Goal: Navigation & Orientation: Find specific page/section

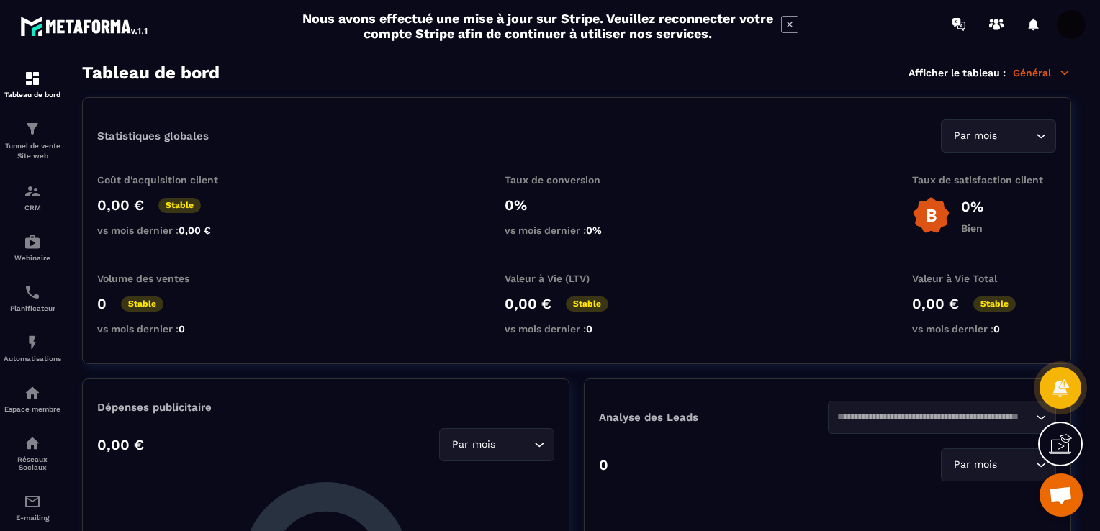
click at [67, 26] on img at bounding box center [85, 26] width 130 height 26
click at [31, 84] on img at bounding box center [32, 78] width 17 height 17
click at [42, 148] on p "Tunnel de vente Site web" at bounding box center [33, 151] width 58 height 20
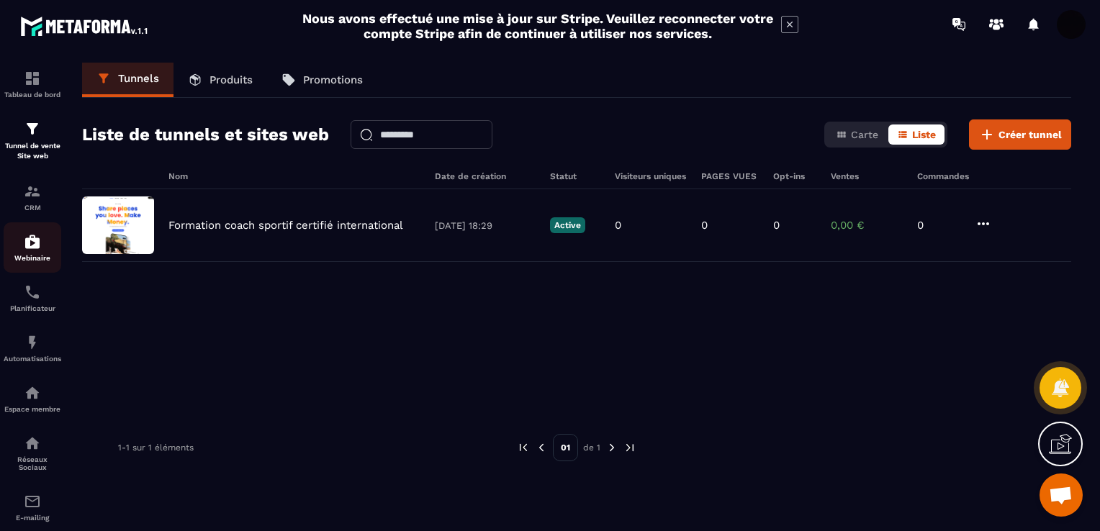
click at [31, 249] on img at bounding box center [32, 241] width 17 height 17
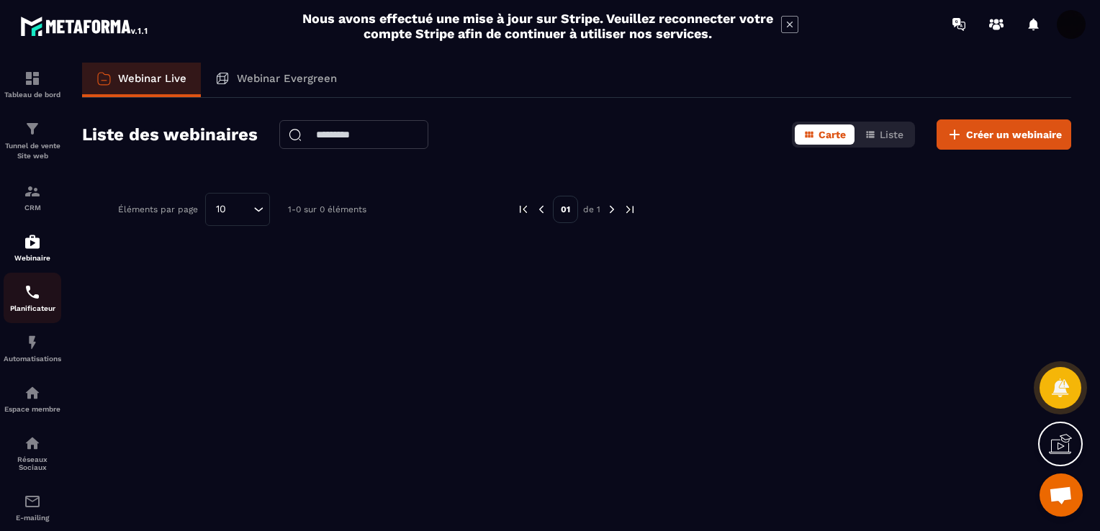
click at [42, 305] on div "Planificateur" at bounding box center [33, 298] width 58 height 29
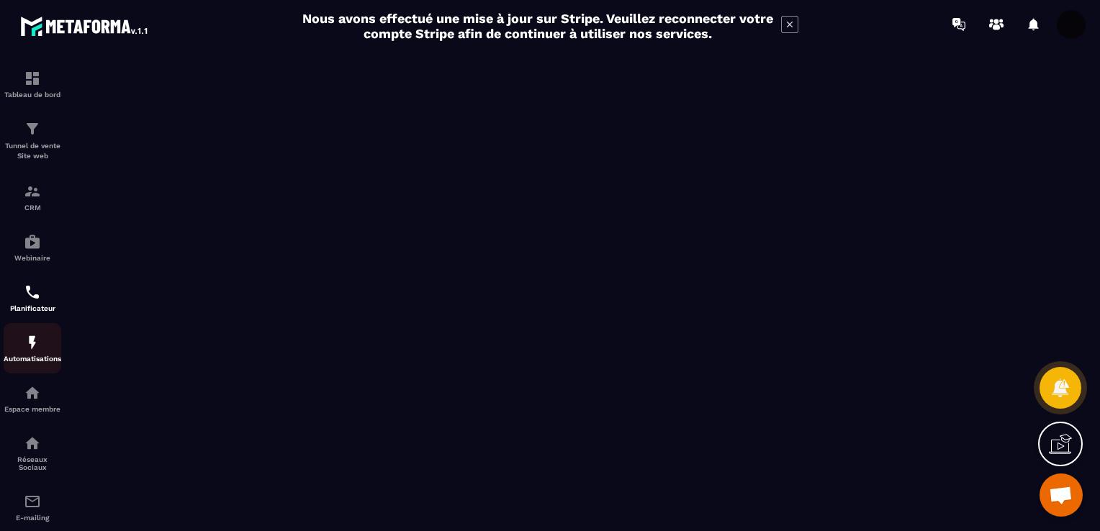
click at [35, 350] on img at bounding box center [32, 342] width 17 height 17
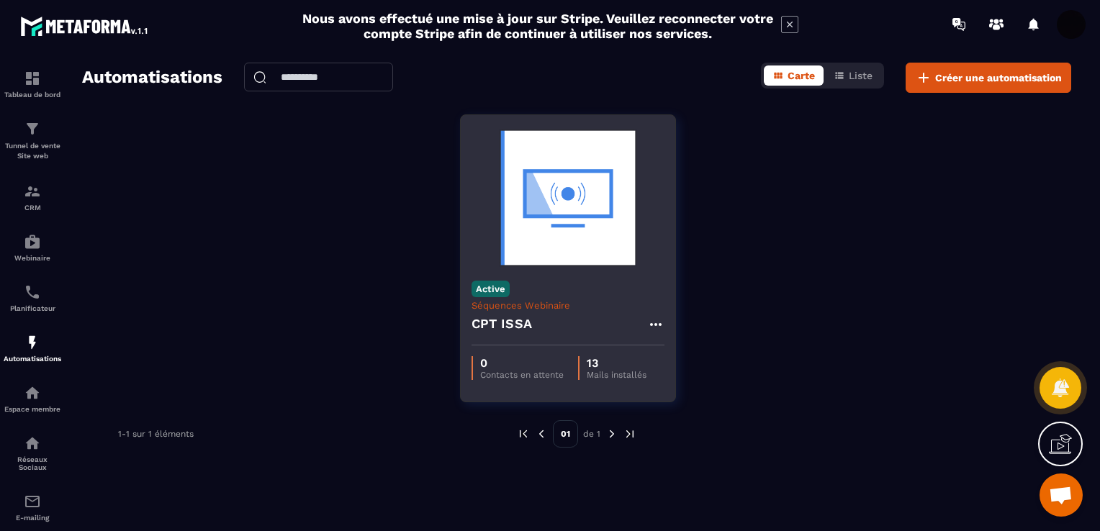
click at [517, 314] on h4 "CPT ISSA" at bounding box center [501, 324] width 61 height 20
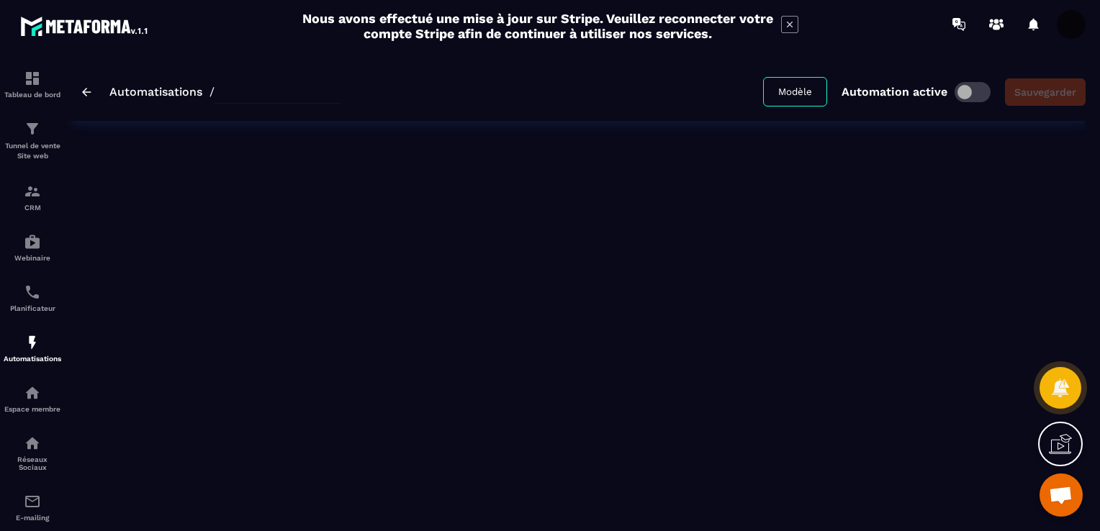
type input "********"
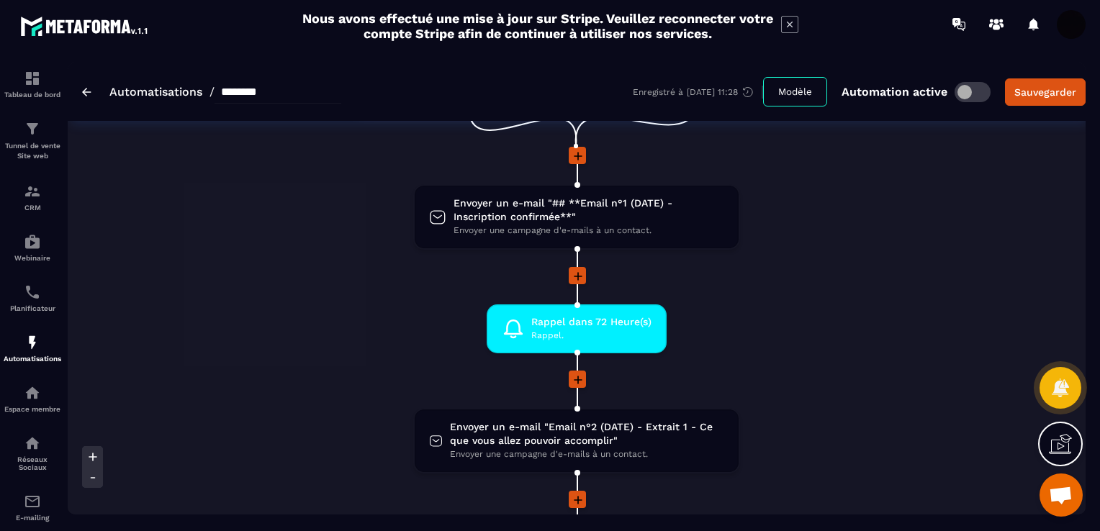
scroll to position [72, 0]
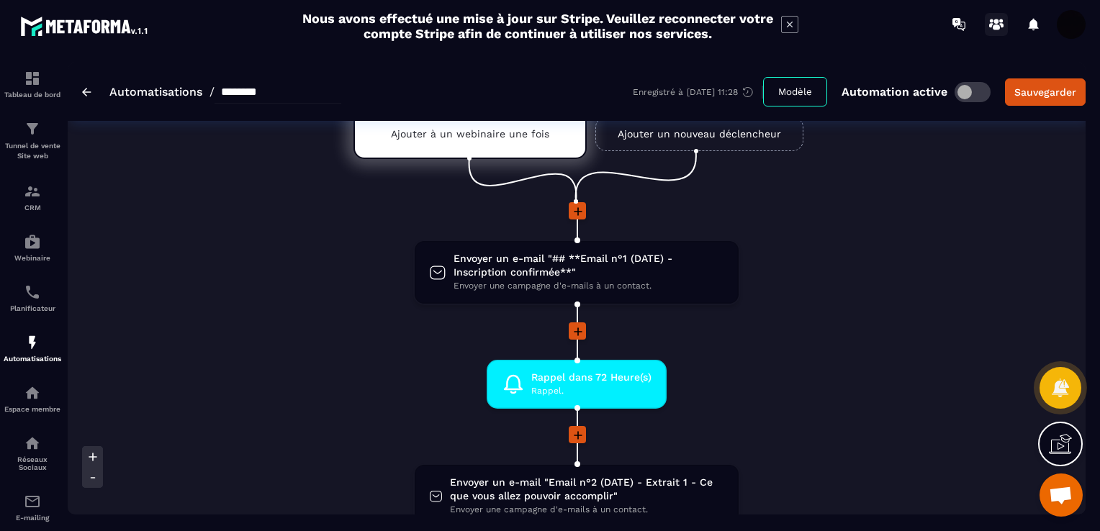
click at [994, 22] on circle at bounding box center [996, 21] width 5 height 5
click at [73, 27] on img at bounding box center [85, 26] width 130 height 26
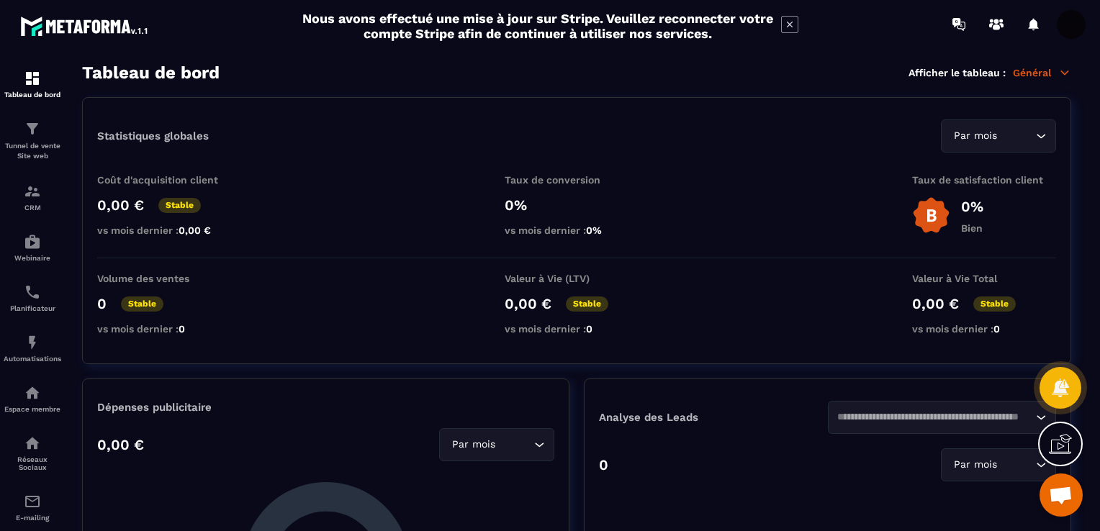
click at [63, 23] on img at bounding box center [85, 26] width 130 height 26
click at [788, 23] on icon at bounding box center [790, 25] width 6 height 6
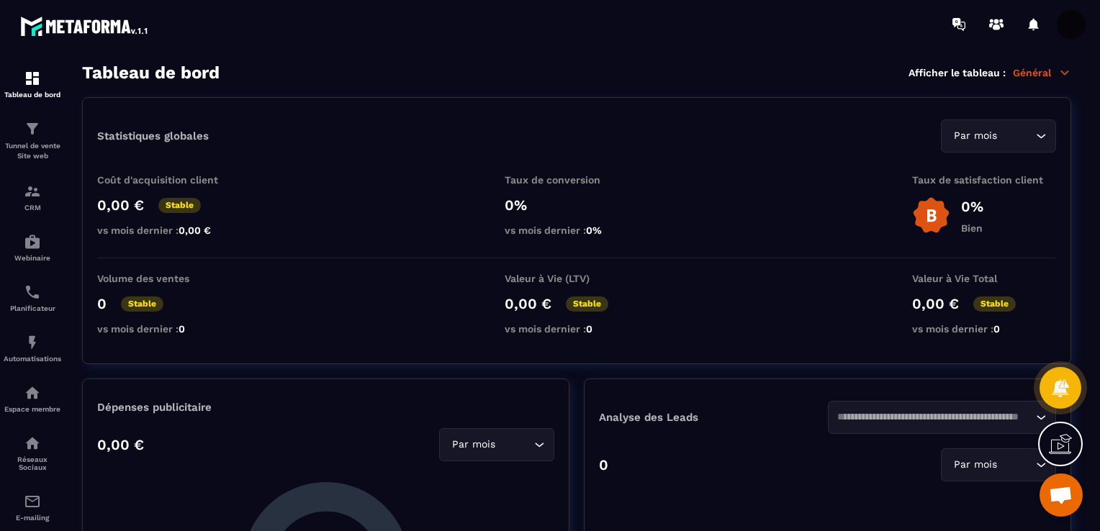
click at [71, 31] on img at bounding box center [85, 26] width 130 height 26
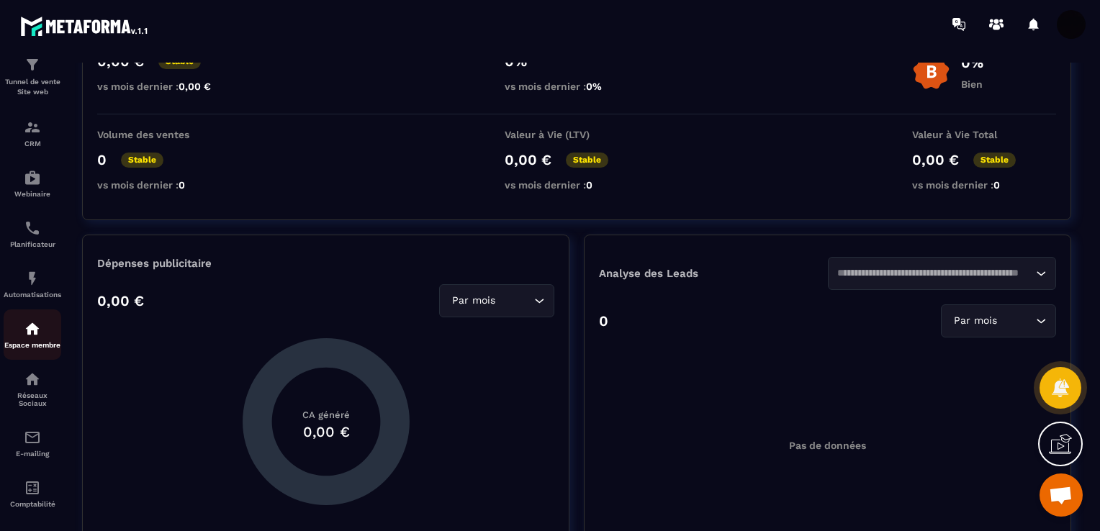
scroll to position [133, 0]
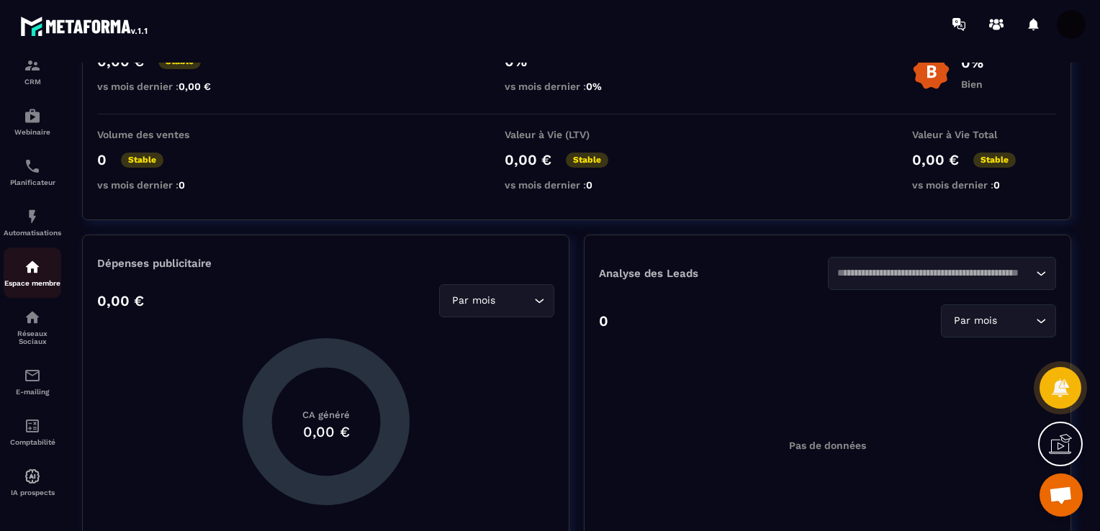
click at [24, 274] on div "Espace membre" at bounding box center [33, 272] width 58 height 29
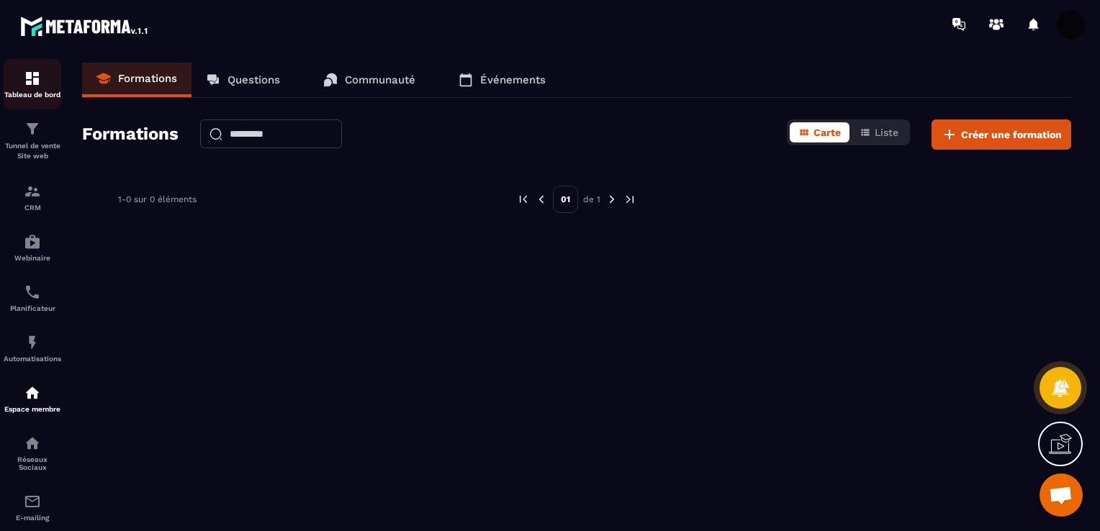
click at [36, 89] on div "Tableau de bord" at bounding box center [33, 84] width 58 height 29
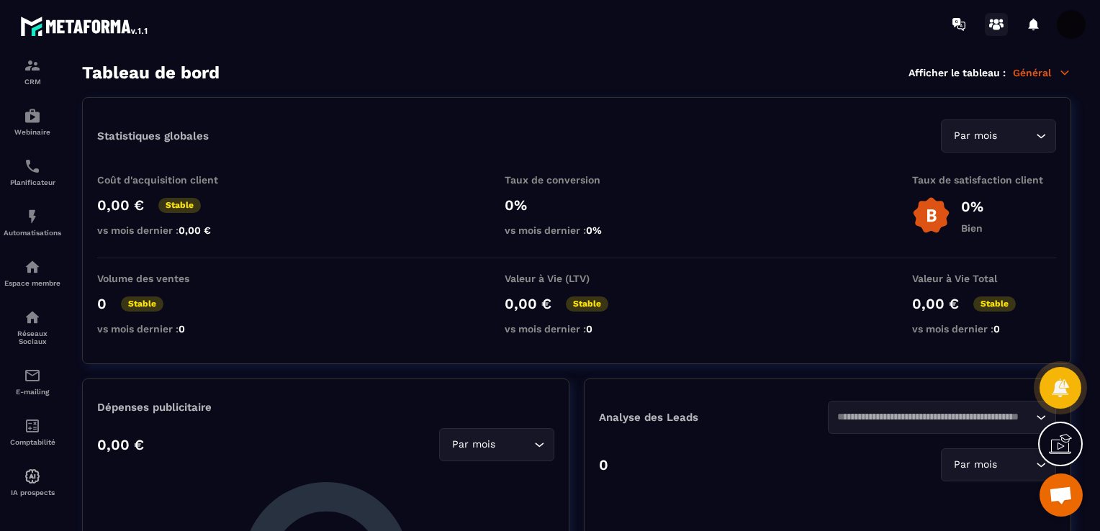
click at [1003, 17] on icon at bounding box center [996, 24] width 23 height 23
